Goal: Information Seeking & Learning: Learn about a topic

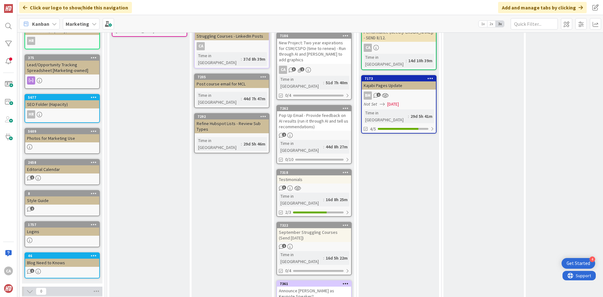
scroll to position [283, 0]
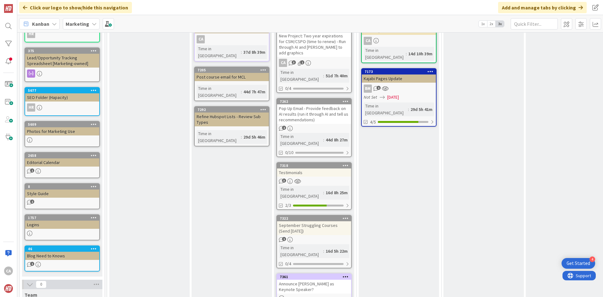
click at [332, 221] on div "September Struggling Courses (Send [DATE])" at bounding box center [314, 228] width 74 height 14
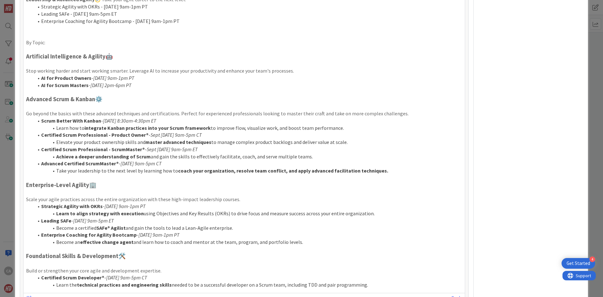
scroll to position [411, 0]
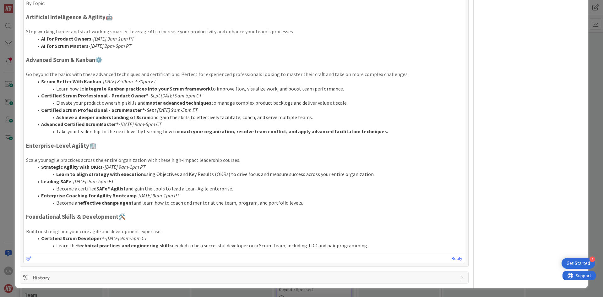
drag, startPoint x: 126, startPoint y: 218, endPoint x: 121, endPoint y: 218, distance: 4.7
click at [121, 218] on h3 "Foundational Skills & Development 🛠️" at bounding box center [244, 216] width 436 height 7
copy h3 "🛠️"
drag, startPoint x: 98, startPoint y: 148, endPoint x: 92, endPoint y: 147, distance: 6.6
click at [92, 147] on h3 "Enterprise-Level Agility 🏢" at bounding box center [244, 145] width 436 height 7
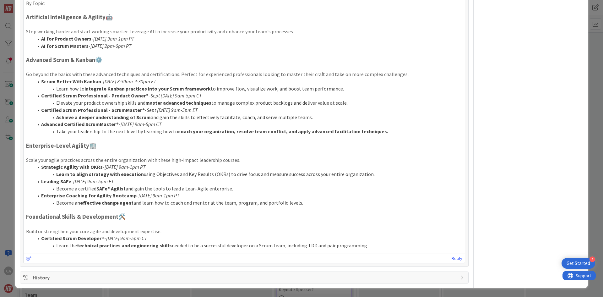
copy h3 "🏢"
drag, startPoint x: 104, startPoint y: 58, endPoint x: 98, endPoint y: 59, distance: 5.7
click at [98, 59] on h3 "Advanced Scrum & Kanban ⚙️" at bounding box center [244, 60] width 436 height 7
copy h3 "⚙️"
drag, startPoint x: 112, startPoint y: 17, endPoint x: 107, endPoint y: 18, distance: 5.4
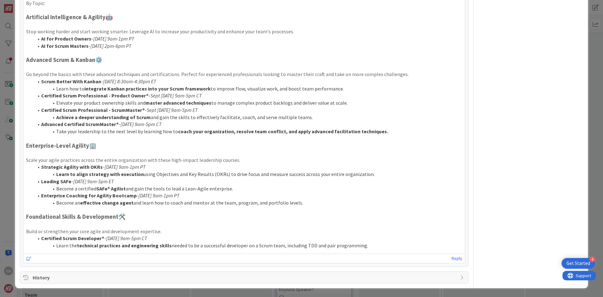
click at [107, 18] on h3 "Artificial Intelligence & Agility 🤖" at bounding box center [244, 17] width 436 height 7
copy h3 "🤖"
click at [184, 204] on li "Become an effective change agent and learn how to coach and mentor at the team,…" at bounding box center [248, 202] width 429 height 7
drag, startPoint x: 167, startPoint y: 203, endPoint x: 57, endPoint y: 205, distance: 110.0
click at [57, 205] on li "Become an effective change agent and learn how to coach and mentor at the team,…" at bounding box center [248, 202] width 429 height 7
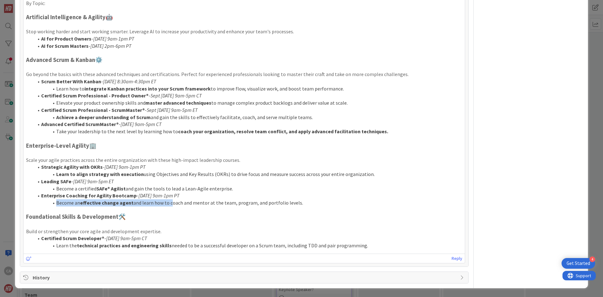
copy li "Become an effective change agent and learn how to"
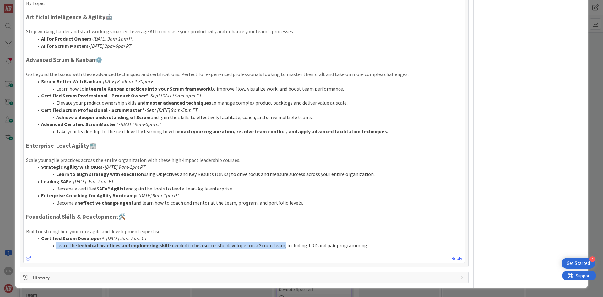
drag, startPoint x: 280, startPoint y: 245, endPoint x: 56, endPoint y: 244, distance: 223.7
click at [56, 244] on li "Learn the technical practices and engineering skills needed to be a successful …" at bounding box center [248, 245] width 429 height 7
copy li "Learn the technical practices and engineering skills needed to be a successful …"
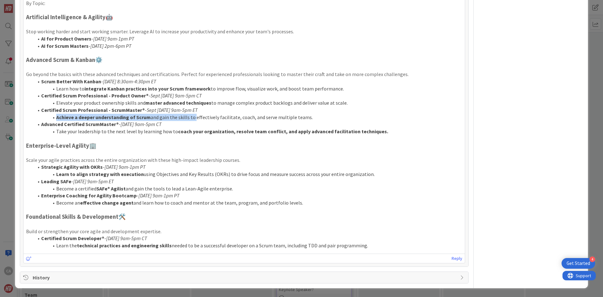
drag, startPoint x: 192, startPoint y: 117, endPoint x: 57, endPoint y: 118, distance: 134.2
click at [57, 118] on li "Achieve a deeper understanding of Scrum and gain the skills to effectively faci…" at bounding box center [248, 117] width 429 height 7
copy li "Achieve a deeper understanding of Scrum and gain the skills to"
click at [192, 117] on li "Achieve a deeper understanding of Scrum and gain the skills to effectively faci…" at bounding box center [248, 117] width 429 height 7
drag, startPoint x: 192, startPoint y: 117, endPoint x: 56, endPoint y: 116, distance: 135.7
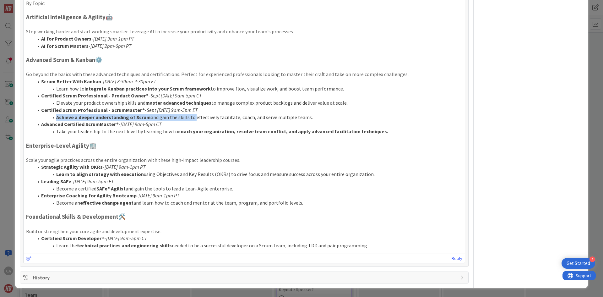
click at [56, 116] on li "Achieve a deeper understanding of Scrum and gain the skills to effectively faci…" at bounding box center [248, 117] width 429 height 7
copy li "Achieve a deeper understanding of Scrum and gain the skills to"
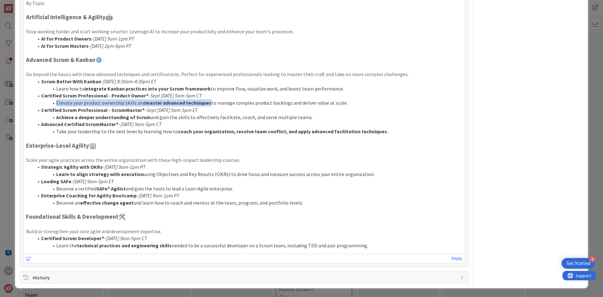
drag, startPoint x: 207, startPoint y: 103, endPoint x: 55, endPoint y: 103, distance: 152.1
click at [55, 103] on li "Elevate your product ownership skills and master advanced techniques to manage …" at bounding box center [248, 102] width 429 height 7
copy li "Elevate your product ownership skills and master advanced techniques"
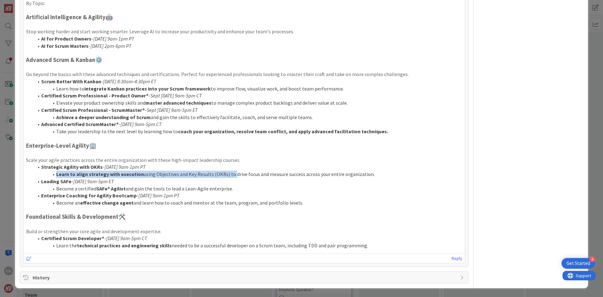
drag, startPoint x: 229, startPoint y: 174, endPoint x: 57, endPoint y: 173, distance: 172.5
click at [57, 173] on li "Learn to align strategy with execution using Objectives and Key Results (OKRs) …" at bounding box center [248, 174] width 429 height 7
copy li "Learn to align strategy with execution using Objectives and Key Results (OKRs) …"
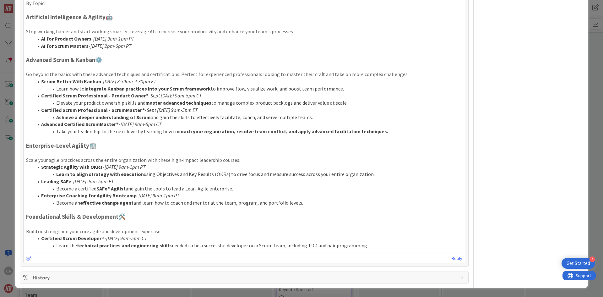
click at [363, 175] on li "Learn to align strategy with execution using Objectives and Key Results (OKRs) …" at bounding box center [248, 174] width 429 height 7
drag, startPoint x: 363, startPoint y: 175, endPoint x: 57, endPoint y: 178, distance: 306.0
click at [57, 178] on ol "Strategic Agility with OKRs - [DATE] 9am-1pm PT Learn to align strategy with ex…" at bounding box center [244, 184] width 436 height 43
click at [348, 181] on li "Leading SAFe - [DATE] 9am-5pm ET" at bounding box center [248, 181] width 429 height 7
drag, startPoint x: 363, startPoint y: 176, endPoint x: 56, endPoint y: 175, distance: 306.6
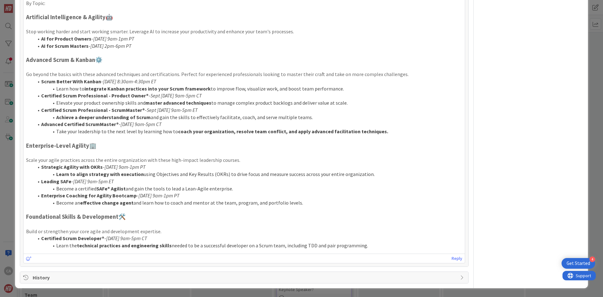
click at [56, 175] on li "Learn to align strategy with execution using Objectives and Key Results (OKRs) …" at bounding box center [248, 174] width 429 height 7
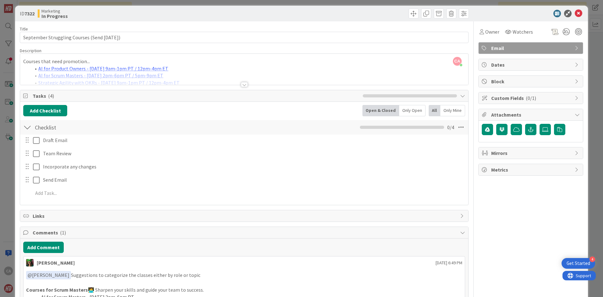
scroll to position [0, 0]
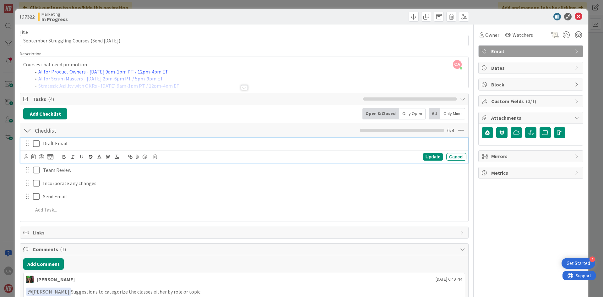
click at [36, 144] on icon at bounding box center [37, 144] width 9 height 8
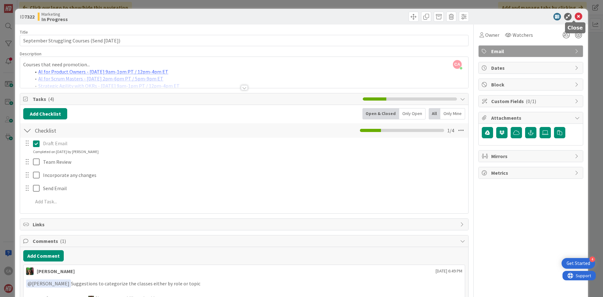
click at [577, 18] on icon at bounding box center [579, 17] width 8 height 8
